Goal: Obtain resource: Download file/media

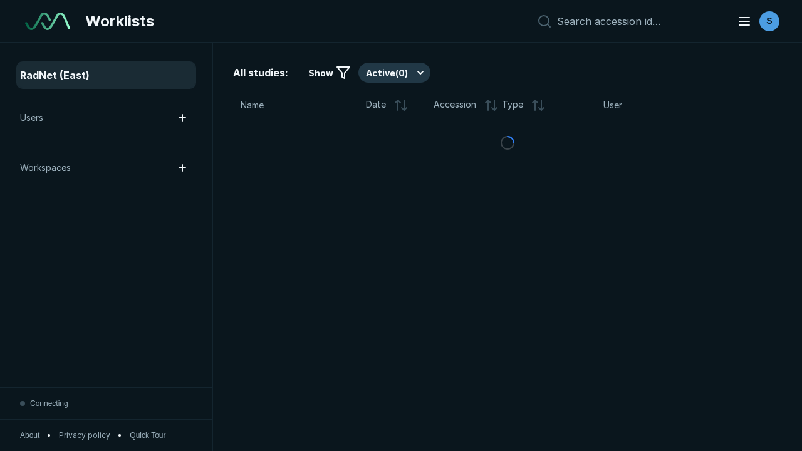
scroll to position [3421, 5219]
